Goal: Information Seeking & Learning: Learn about a topic

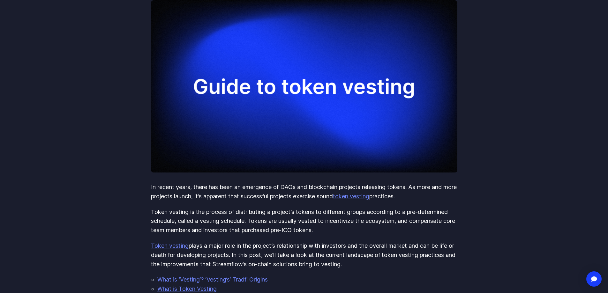
scroll to position [128, 0]
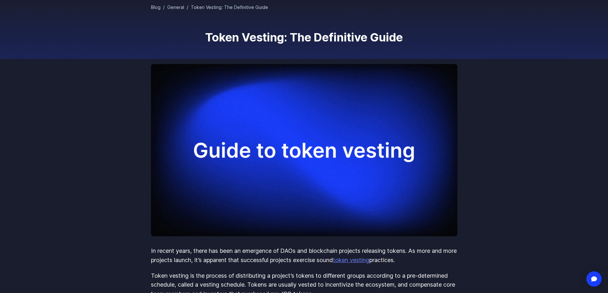
scroll to position [64, 0]
